Goal: Information Seeking & Learning: Learn about a topic

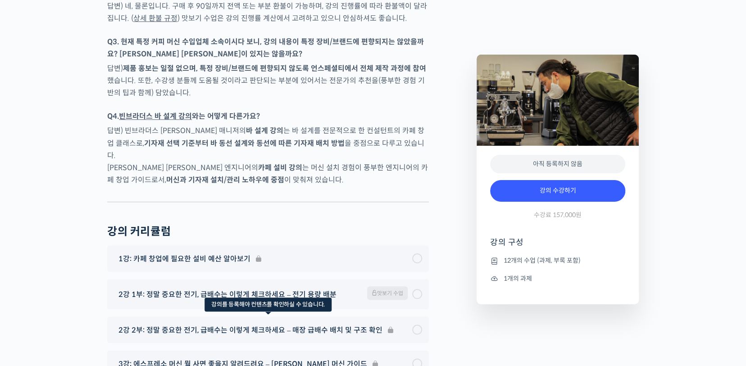
scroll to position [3110, 0]
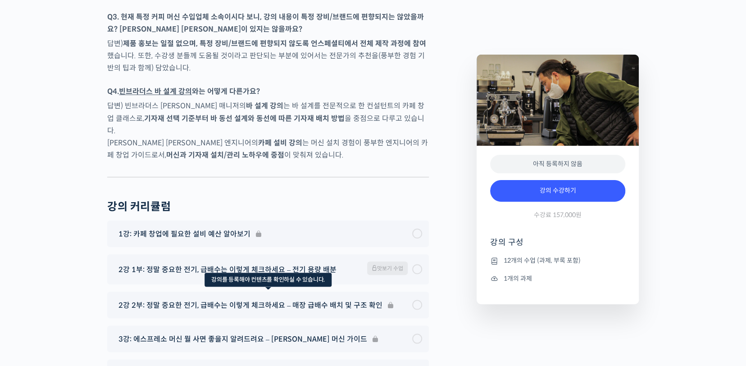
click at [210, 291] on div "2강 2부: 정말 중요한 전기, 급배수는 이렇게 체크하세요 – 매장 급배수 배치 및 구조 확인" at bounding box center [268, 304] width 322 height 27
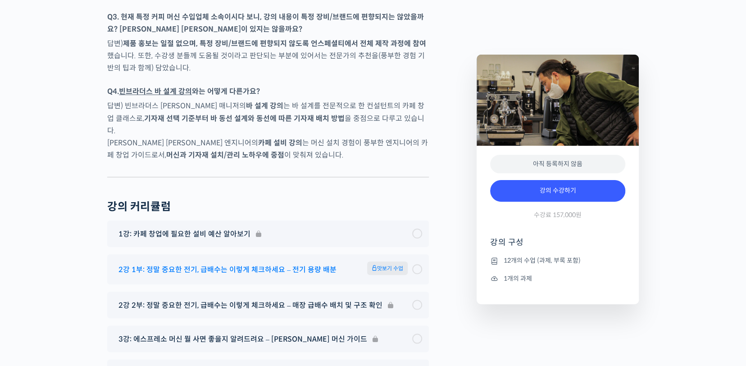
click at [222, 263] on span "2강 1부: 정말 중요한 전기, 급배수는 이렇게 체크하세요 – 전기 용량 배분" at bounding box center [228, 269] width 218 height 12
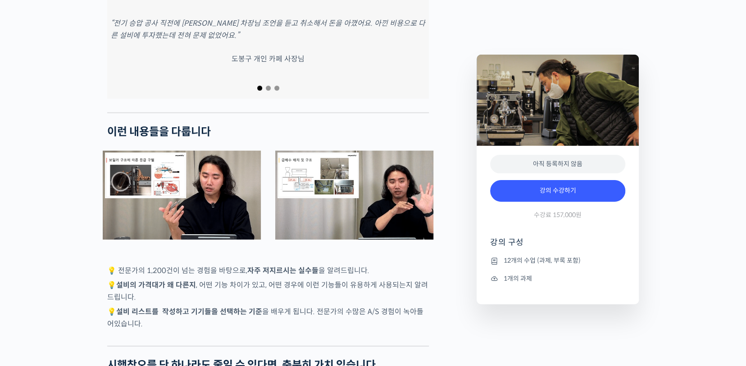
scroll to position [1377, 0]
